Goal: Find specific page/section: Find specific page/section

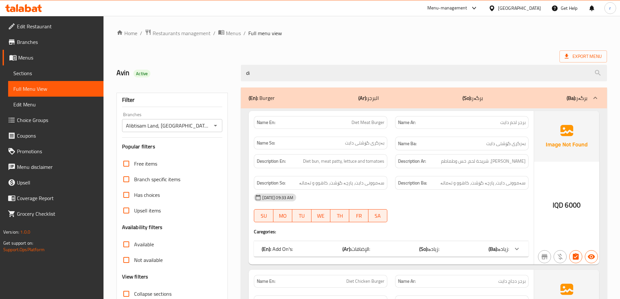
scroll to position [319, 0]
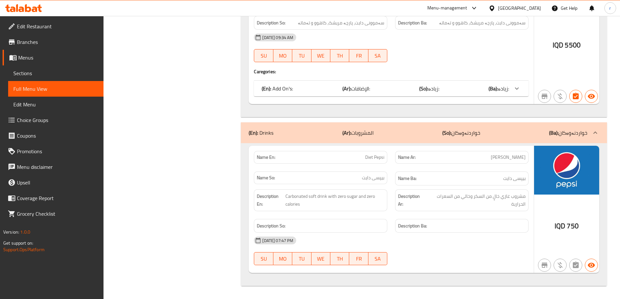
click at [38, 6] on icon at bounding box center [23, 8] width 37 height 8
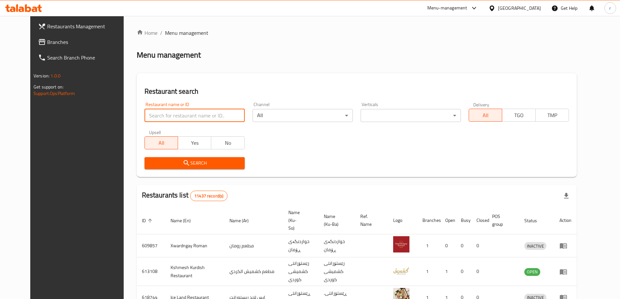
click at [151, 113] on input "search" at bounding box center [194, 115] width 100 height 13
type input "حدائق الشام"
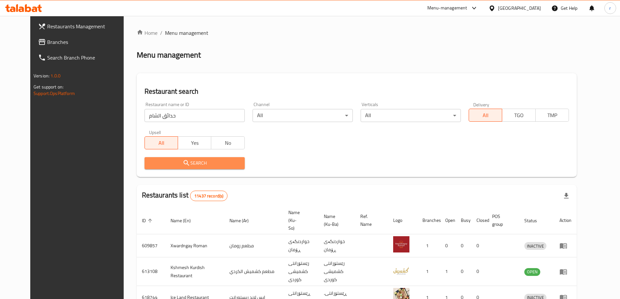
click at [182, 167] on button "Search" at bounding box center [194, 163] width 100 height 12
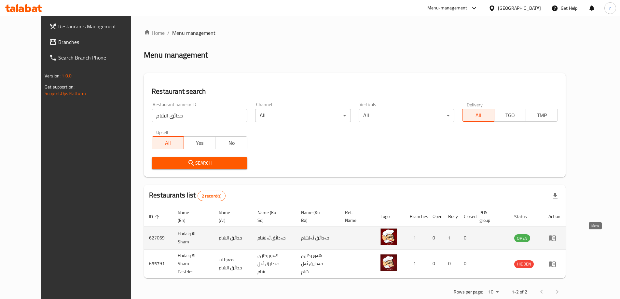
click at [555, 237] on icon "enhanced table" at bounding box center [553, 238] width 2 height 3
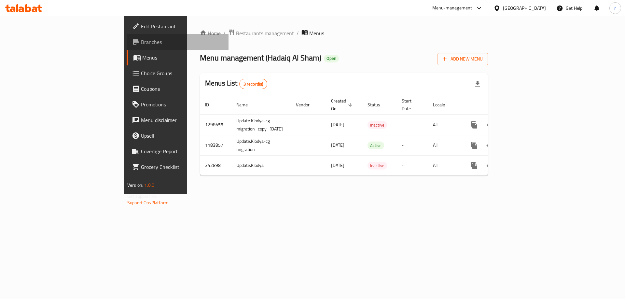
click at [141, 41] on span "Branches" at bounding box center [182, 42] width 82 height 8
